Goal: Book appointment/travel/reservation

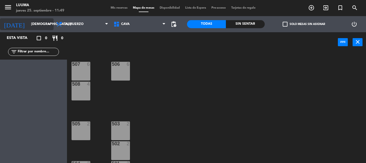
click at [32, 21] on input "[DEMOGRAPHIC_DATA] [DATE]" at bounding box center [50, 24] width 45 height 9
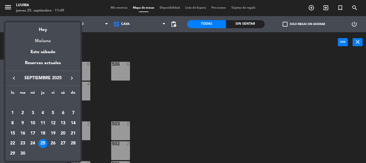
click at [41, 42] on div "Mañana" at bounding box center [42, 38] width 75 height 11
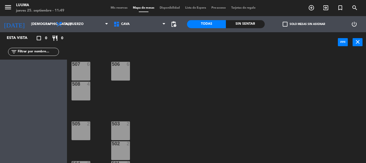
type input "vie. [DATE]"
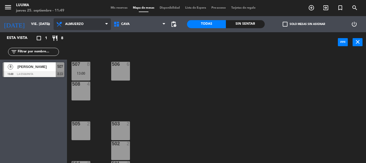
click at [94, 23] on span "Almuerzo" at bounding box center [82, 24] width 57 height 12
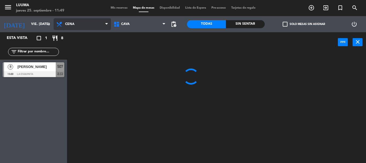
click at [89, 55] on ng-component "menu Luuma jueves 25. septiembre - 11:49 Mis reservas Mapa de mesas Disponibili…" at bounding box center [183, 81] width 366 height 163
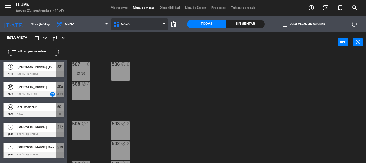
click at [145, 22] on span "Cava" at bounding box center [139, 24] width 57 height 12
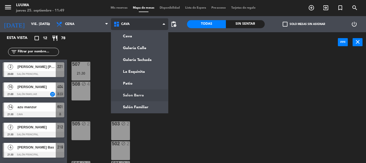
click at [150, 92] on ng-component "menu Luuma jueves 25. septiembre - 11:49 Mis reservas Mapa de mesas Disponibili…" at bounding box center [183, 81] width 366 height 163
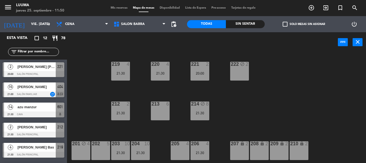
click at [180, 154] on div "205 4" at bounding box center [180, 150] width 19 height 19
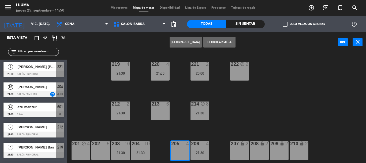
click at [186, 44] on button "[GEOGRAPHIC_DATA]" at bounding box center [185, 42] width 32 height 11
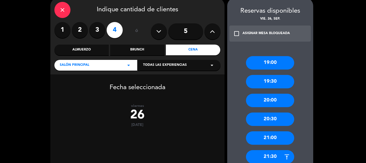
scroll to position [58, 0]
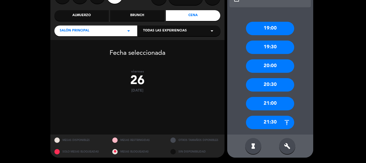
click at [291, 142] on div "build" at bounding box center [287, 146] width 16 height 16
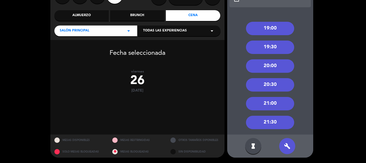
click at [277, 101] on div "21:00" at bounding box center [270, 103] width 48 height 13
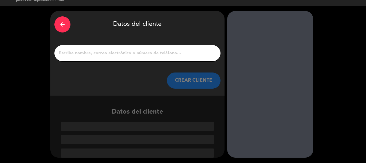
scroll to position [10, 0]
click at [153, 55] on input "1" at bounding box center [137, 52] width 158 height 7
paste input "[PERSON_NAME]"
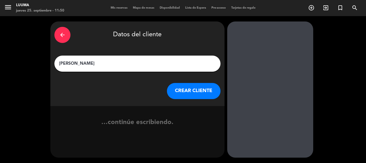
scroll to position [0, 0]
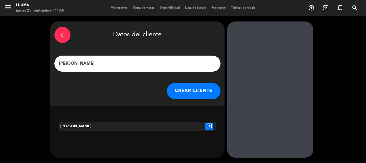
type input "[PERSON_NAME]"
click at [201, 91] on button "CREAR CLIENTE" at bounding box center [194, 91] width 54 height 16
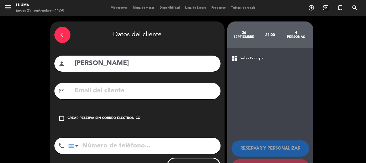
click at [108, 115] on div "check_box_outline_blank Crear reserva sin correo electrónico" at bounding box center [137, 118] width 166 height 16
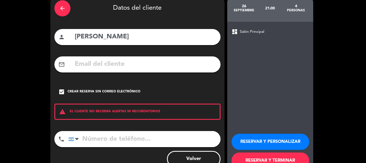
scroll to position [44, 0]
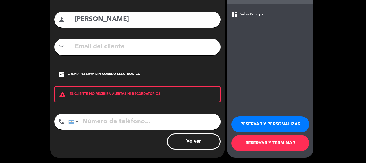
click at [267, 141] on button "RESERVAR Y TERMINAR" at bounding box center [270, 143] width 78 height 16
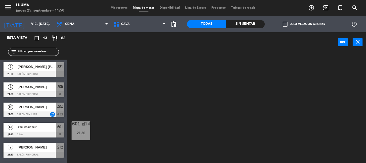
click at [39, 91] on div at bounding box center [34, 94] width 62 height 6
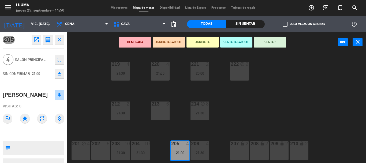
click at [38, 153] on textarea at bounding box center [37, 147] width 51 height 11
type textarea "No ubicar en [GEOGRAPHIC_DATA]"
click at [33, 36] on button "open_in_new" at bounding box center [37, 40] width 10 height 10
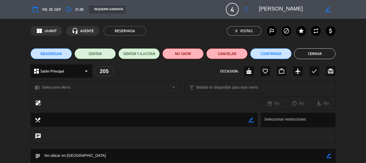
click at [308, 55] on button "Cerrar" at bounding box center [314, 53] width 41 height 11
